Goal: Find specific page/section: Find specific page/section

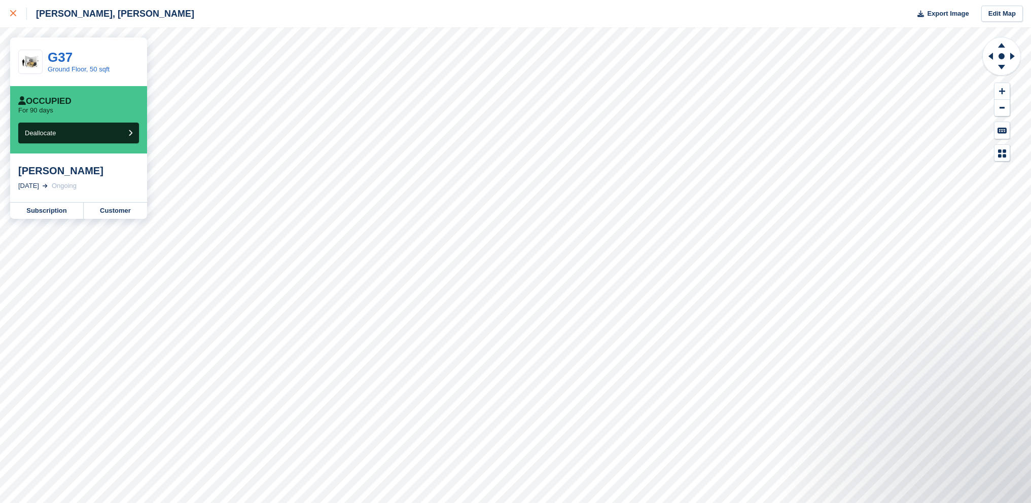
click at [9, 16] on link at bounding box center [13, 13] width 27 height 27
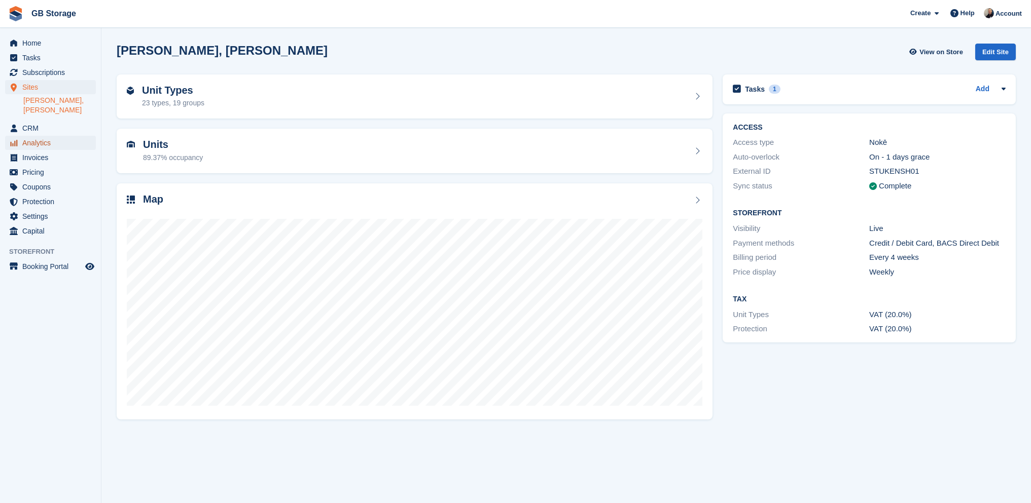
click at [44, 136] on span "Analytics" at bounding box center [52, 143] width 61 height 14
